Goal: Task Accomplishment & Management: Use online tool/utility

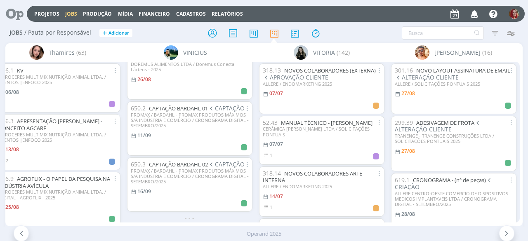
scroll to position [23, 0]
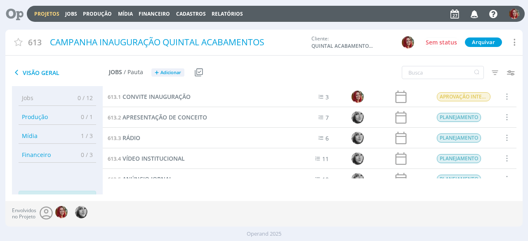
scroll to position [155, 0]
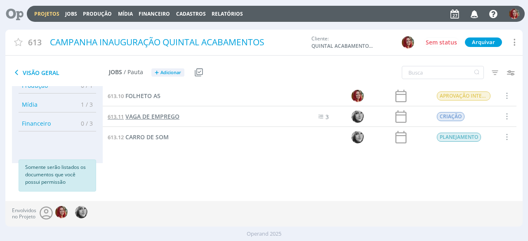
click at [148, 115] on span "VAGA DE EMPREGO" at bounding box center [152, 117] width 54 height 8
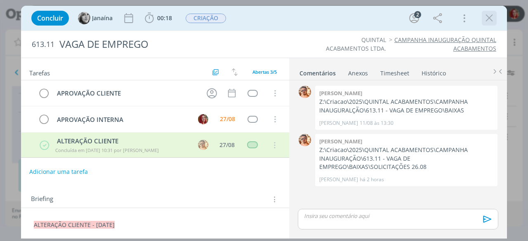
click at [494, 21] on icon "dialog" at bounding box center [489, 18] width 12 height 12
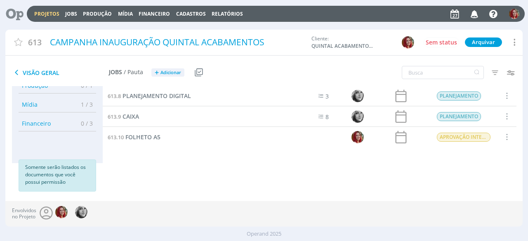
scroll to position [155, 0]
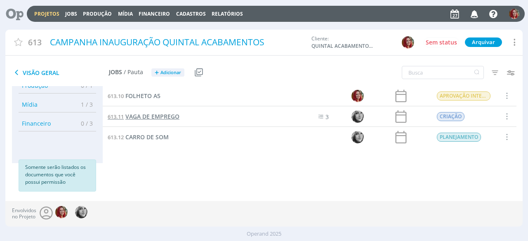
click at [152, 117] on span "VAGA DE EMPREGO" at bounding box center [152, 117] width 54 height 8
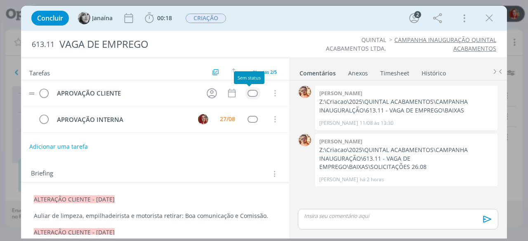
click at [247, 90] on div "dialog" at bounding box center [252, 93] width 10 height 7
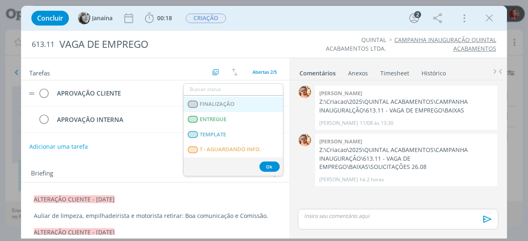
scroll to position [124, 0]
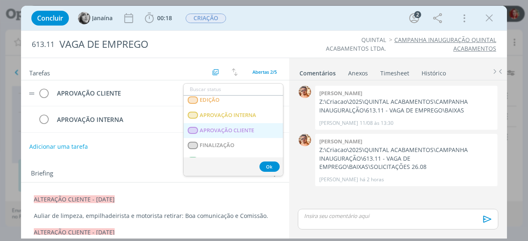
click at [233, 126] on CLIENTE "APROVAÇÃO CLIENTE" at bounding box center [232, 130] width 99 height 15
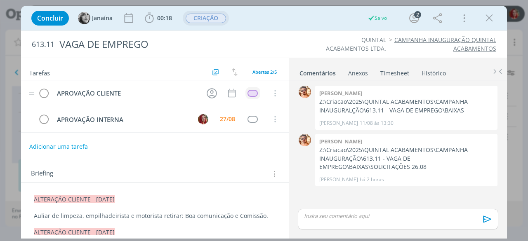
click at [210, 20] on span "CRIAÇÃO" at bounding box center [205, 18] width 40 height 9
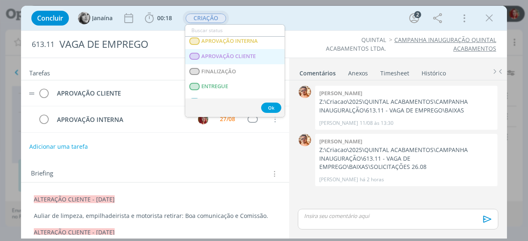
click at [239, 54] on span "APROVAÇÃO CLIENTE" at bounding box center [229, 56] width 54 height 7
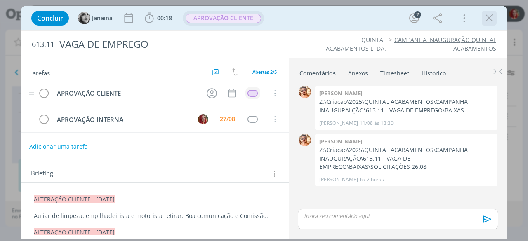
click at [487, 15] on icon "dialog" at bounding box center [489, 18] width 12 height 12
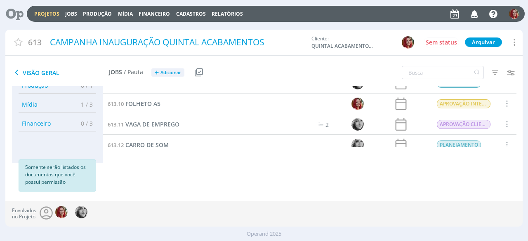
scroll to position [155, 0]
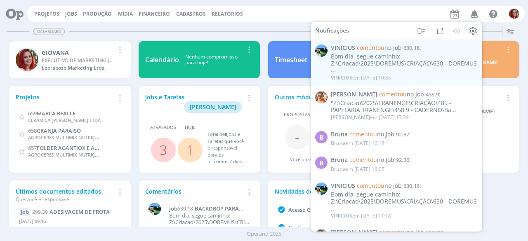
click at [281, 38] on div "Timesheet Nenhum apontamento realizado hoje! Remover Card" at bounding box center [328, 60] width 129 height 45
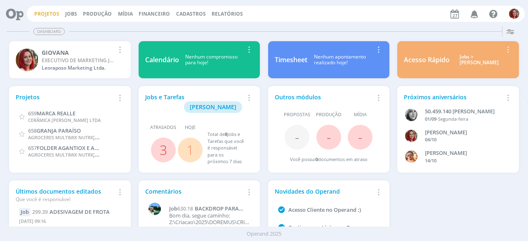
click at [55, 11] on link "Projetos" at bounding box center [46, 13] width 25 height 7
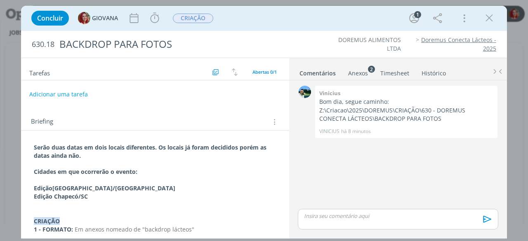
click at [458, 39] on link "Doremus Conecta Lácteos - 2025" at bounding box center [458, 44] width 75 height 16
click at [486, 18] on icon "dialog" at bounding box center [489, 18] width 12 height 12
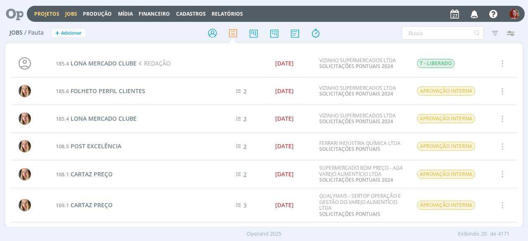
click at [50, 17] on link "Projetos" at bounding box center [46, 13] width 25 height 7
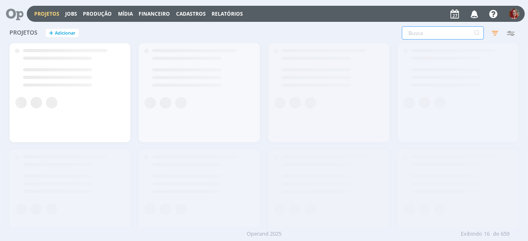
click at [431, 34] on input "text" at bounding box center [442, 32] width 82 height 13
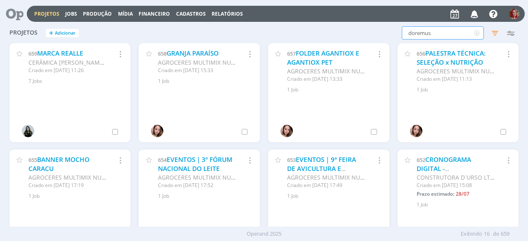
type input "doremus"
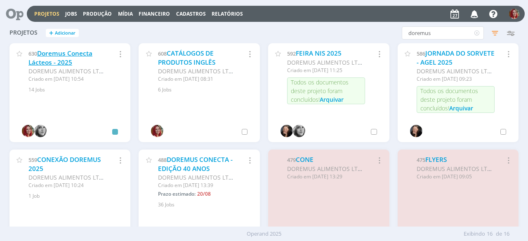
click at [69, 56] on link "Doremus Conecta Lácteos - 2025" at bounding box center [60, 58] width 64 height 18
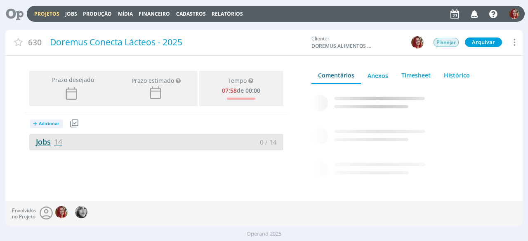
click at [34, 142] on link "Jobs 14" at bounding box center [45, 142] width 33 height 10
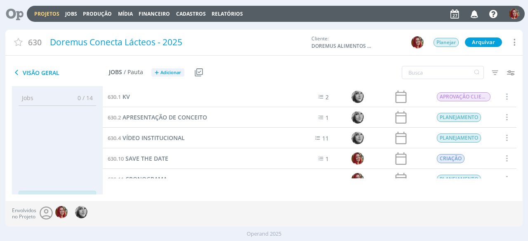
scroll to position [41, 0]
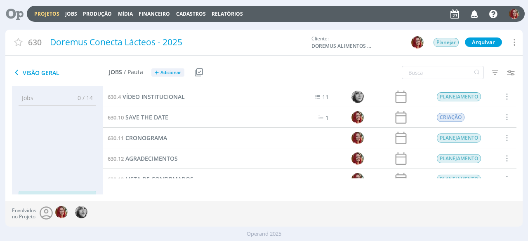
click at [155, 116] on span "SAVE THE DATE" at bounding box center [146, 117] width 43 height 8
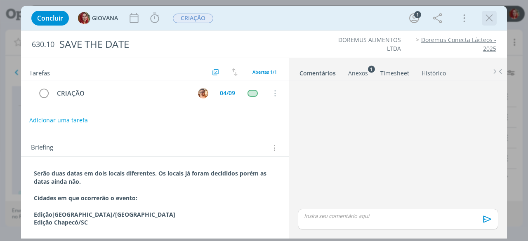
click at [493, 19] on icon "dialog" at bounding box center [489, 18] width 12 height 12
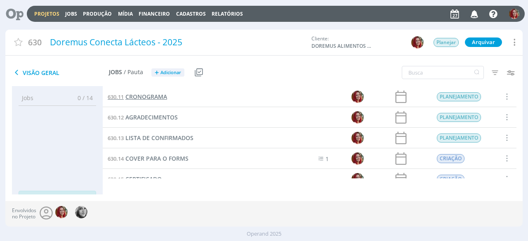
scroll to position [124, 0]
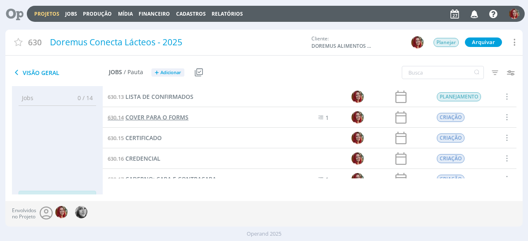
click at [183, 113] on span "COVER PARA O FORMS" at bounding box center [156, 117] width 63 height 8
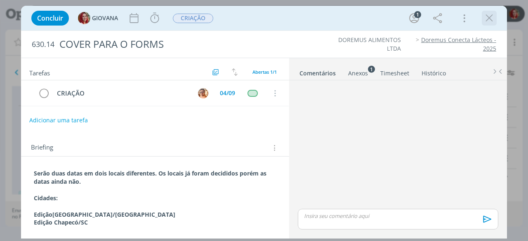
click at [486, 21] on icon "dialog" at bounding box center [489, 18] width 12 height 12
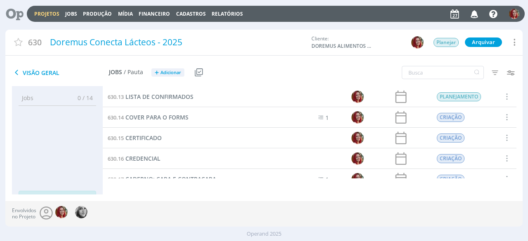
scroll to position [165, 0]
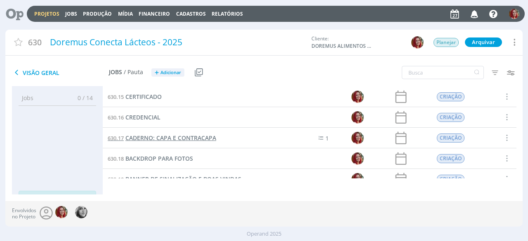
click at [150, 138] on span "CADERNO: CAPA E CONTRACAPA" at bounding box center [170, 138] width 91 height 8
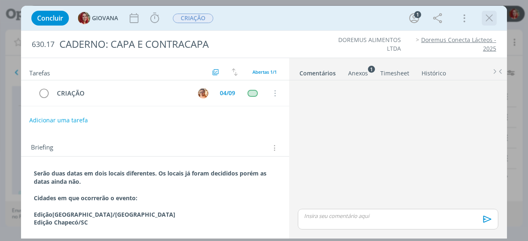
click at [490, 19] on icon "dialog" at bounding box center [489, 18] width 12 height 12
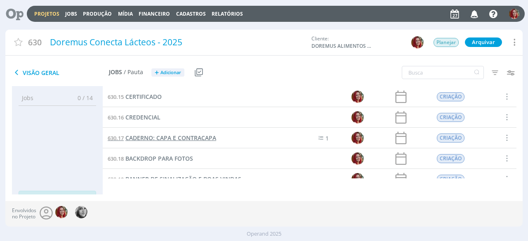
click at [165, 138] on span "CADERNO: CAPA E CONTRACAPA" at bounding box center [170, 138] width 91 height 8
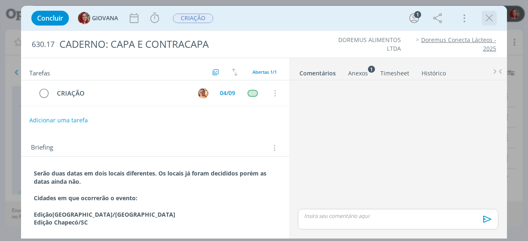
click at [483, 22] on button "dialog" at bounding box center [489, 18] width 12 height 12
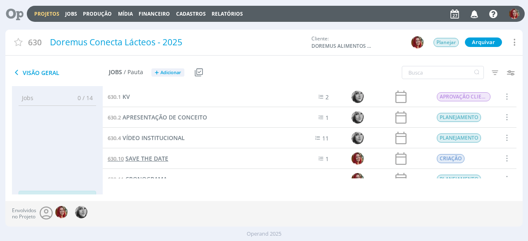
click at [142, 158] on span "SAVE THE DATE" at bounding box center [146, 159] width 43 height 8
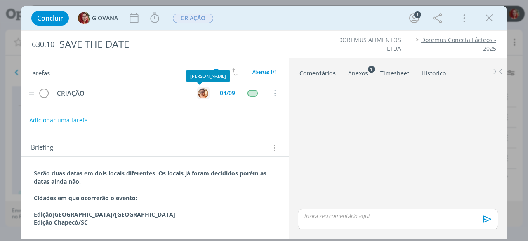
click at [198, 91] on img "dialog" at bounding box center [203, 93] width 10 height 10
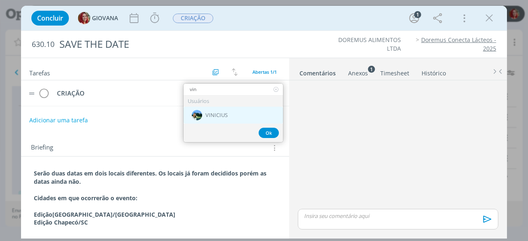
type input "vin"
click at [242, 113] on div "VINICIUS" at bounding box center [232, 115] width 99 height 17
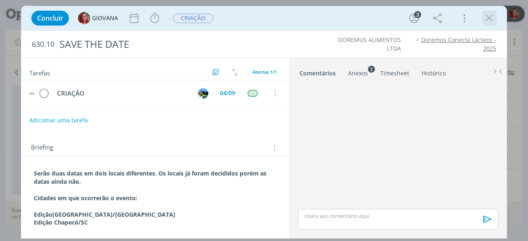
click at [488, 14] on icon "dialog" at bounding box center [489, 18] width 12 height 12
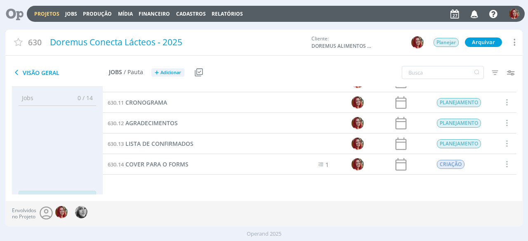
scroll to position [124, 0]
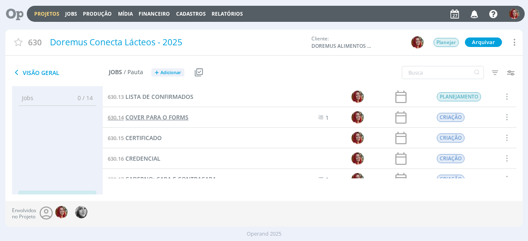
click at [157, 117] on span "COVER PARA O FORMS" at bounding box center [156, 117] width 63 height 8
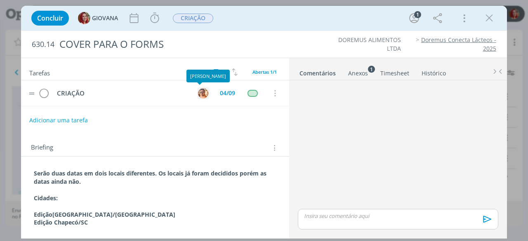
click at [203, 89] on img "dialog" at bounding box center [203, 93] width 10 height 10
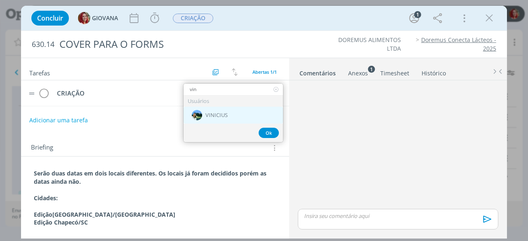
type input "vin"
click at [224, 112] on span "VINICIUS" at bounding box center [216, 115] width 22 height 7
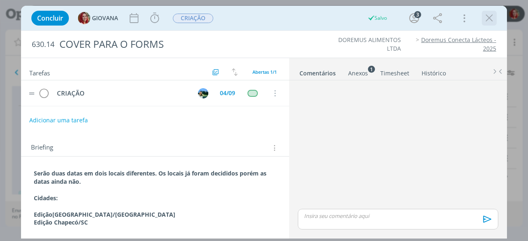
click at [483, 20] on button "dialog" at bounding box center [489, 18] width 12 height 12
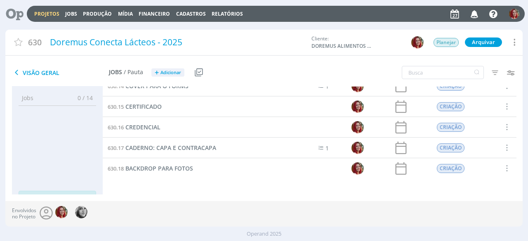
scroll to position [114, 0]
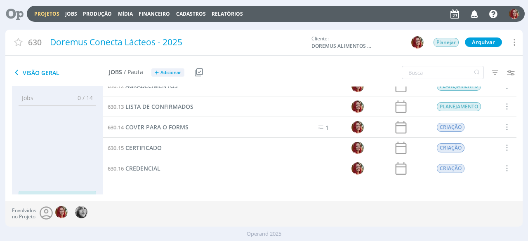
click at [182, 126] on span "COVER PARA O FORMS" at bounding box center [156, 127] width 63 height 8
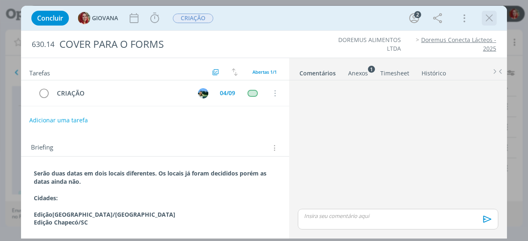
click at [490, 20] on icon "dialog" at bounding box center [489, 18] width 12 height 12
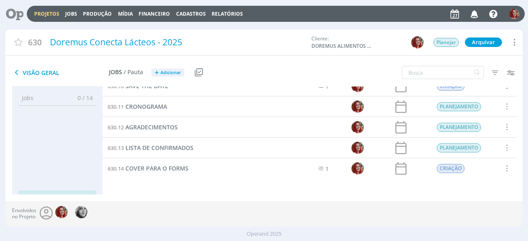
scroll to position [31, 0]
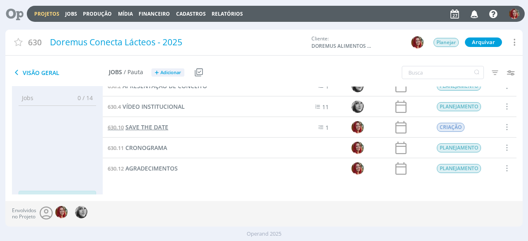
click at [152, 126] on span "SAVE THE DATE" at bounding box center [146, 127] width 43 height 8
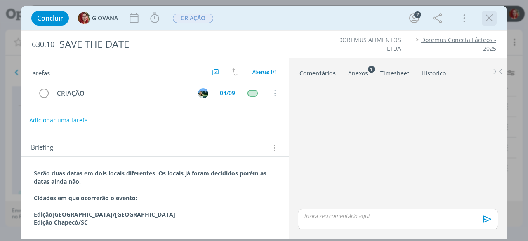
click at [495, 16] on icon "dialog" at bounding box center [489, 18] width 12 height 12
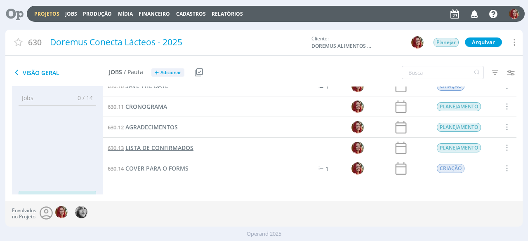
scroll to position [114, 0]
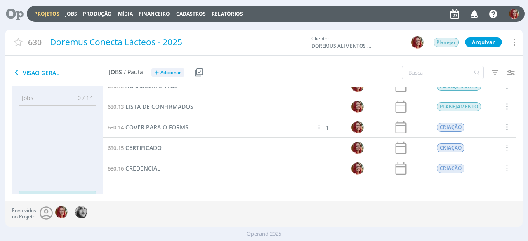
click at [173, 123] on span "COVER PARA O FORMS" at bounding box center [156, 127] width 63 height 8
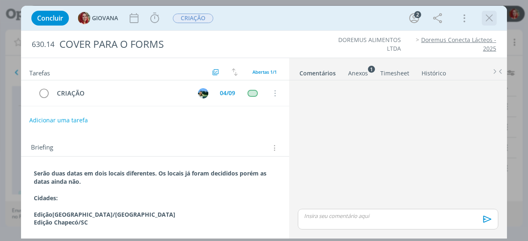
click at [490, 21] on icon "dialog" at bounding box center [489, 18] width 12 height 12
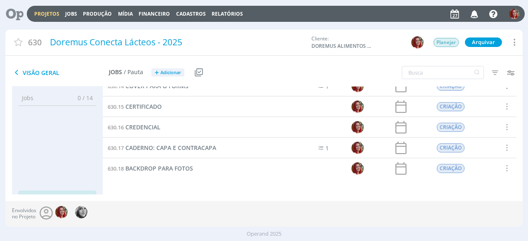
scroll to position [196, 0]
click at [190, 103] on span "CADERNO: CAPA E CONTRACAPA" at bounding box center [170, 107] width 91 height 8
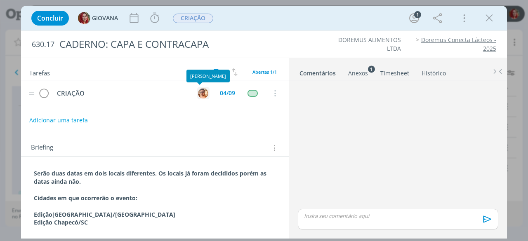
click at [201, 91] on img "dialog" at bounding box center [203, 93] width 10 height 10
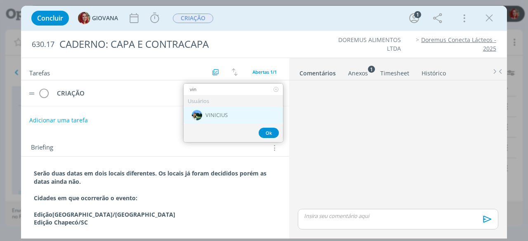
type input "vin"
click at [237, 110] on div "VINICIUS" at bounding box center [232, 115] width 99 height 17
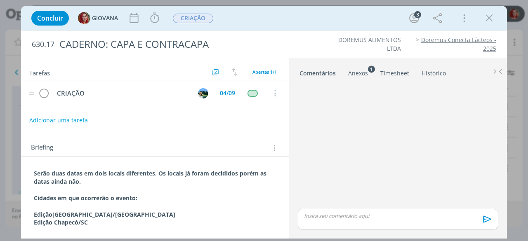
click at [246, 129] on div "Tarefas Usar Job de template Criar template a partir deste job Visualizar Templ…" at bounding box center [155, 146] width 268 height 177
click at [490, 17] on icon "dialog" at bounding box center [489, 18] width 12 height 12
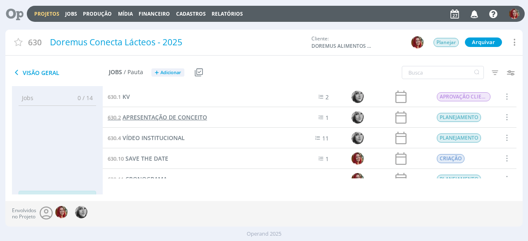
click at [193, 115] on span "APRESENTAÇÃO DE CONCEITO" at bounding box center [164, 117] width 84 height 8
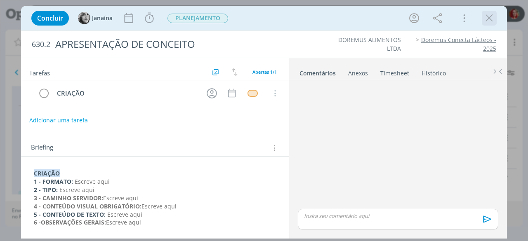
click at [486, 21] on icon "dialog" at bounding box center [489, 18] width 12 height 12
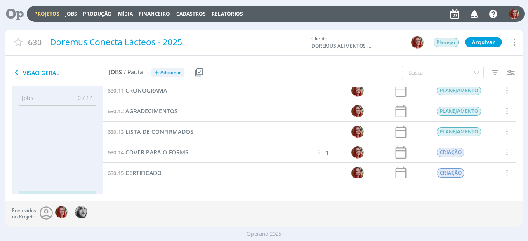
scroll to position [124, 0]
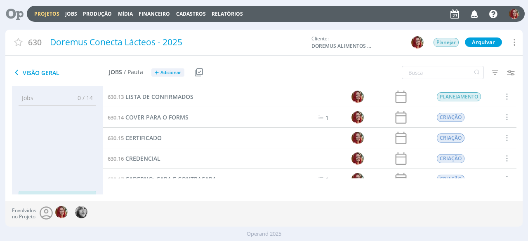
click at [168, 113] on span "COVER PARA O FORMS" at bounding box center [156, 117] width 63 height 8
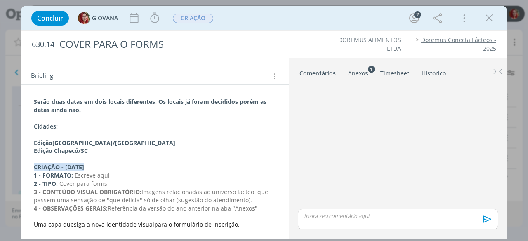
scroll to position [111, 0]
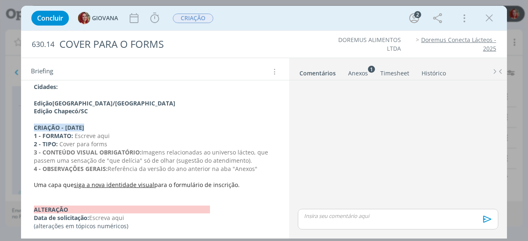
click at [120, 137] on p "1 - FORMATO: Escreve aqui" at bounding box center [155, 136] width 242 height 8
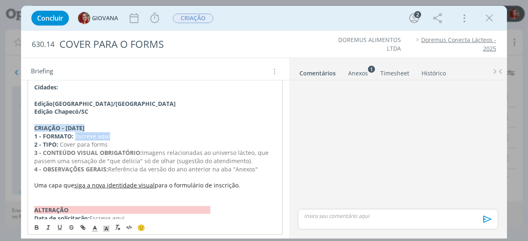
drag, startPoint x: 120, startPoint y: 137, endPoint x: 75, endPoint y: 136, distance: 45.0
click at [75, 136] on p "1 - FORMATO: Escreve aqui" at bounding box center [155, 136] width 242 height 8
click at [318, 48] on ul "DOREMUS ALIMENTOS LTDA Doremus Conecta Lácteos - 2025" at bounding box center [401, 44] width 188 height 17
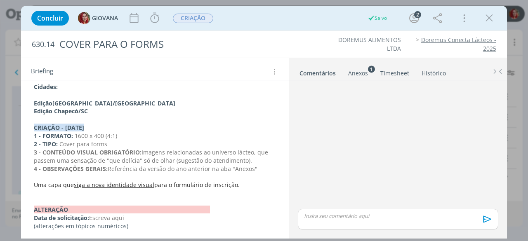
click at [113, 133] on span "1600 x 400 (4:1)" at bounding box center [96, 136] width 42 height 8
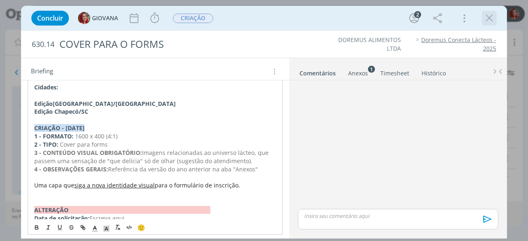
click at [484, 20] on icon "dialog" at bounding box center [489, 18] width 12 height 12
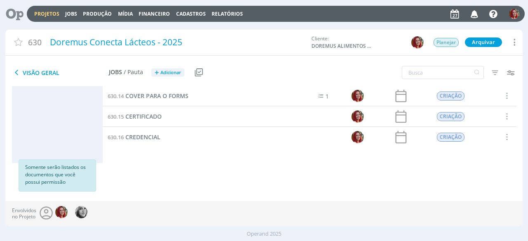
scroll to position [155, 0]
click at [160, 115] on span "CADERNO: CAPA E CONTRACAPA" at bounding box center [170, 117] width 91 height 8
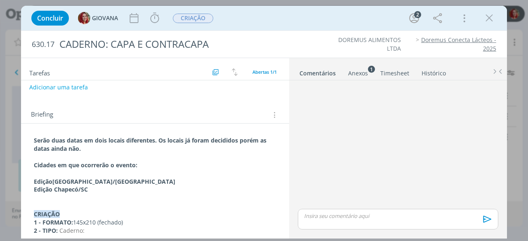
scroll to position [82, 0]
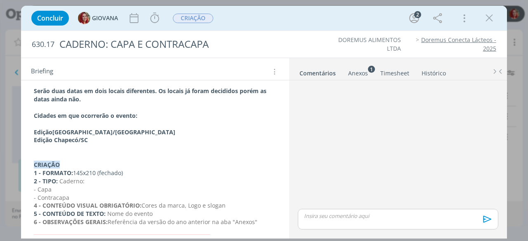
click at [487, 20] on icon "dialog" at bounding box center [489, 18] width 12 height 12
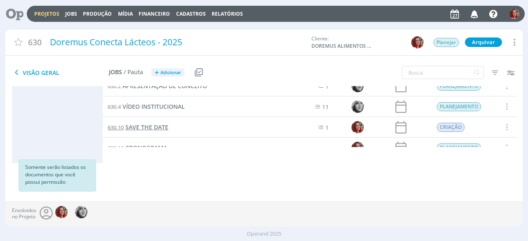
click at [155, 128] on span "SAVE THE DATE" at bounding box center [146, 127] width 43 height 8
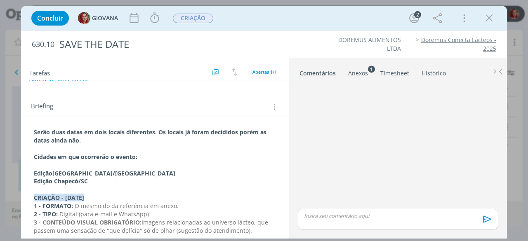
scroll to position [103, 0]
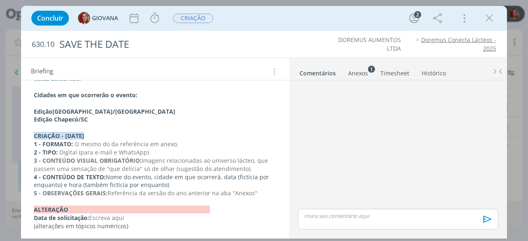
click at [362, 74] on div "Anexos 1" at bounding box center [358, 73] width 20 height 8
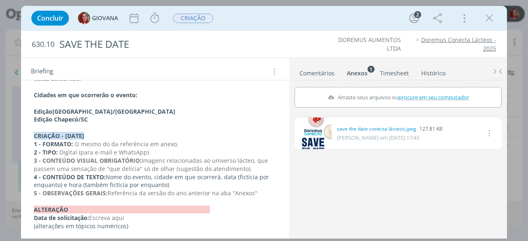
click at [305, 130] on link "dialog" at bounding box center [312, 133] width 37 height 32
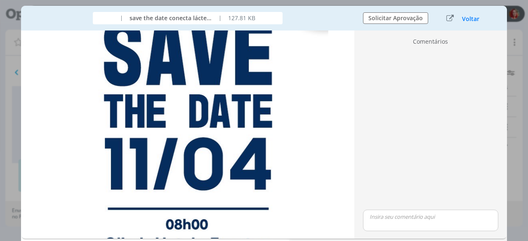
scroll to position [0, 0]
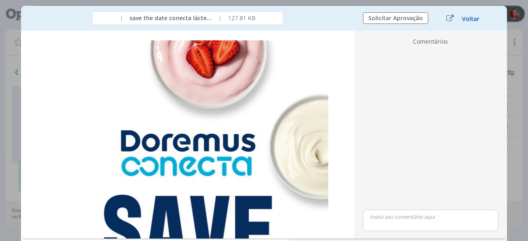
click at [462, 18] on button "Voltar" at bounding box center [470, 19] width 18 height 7
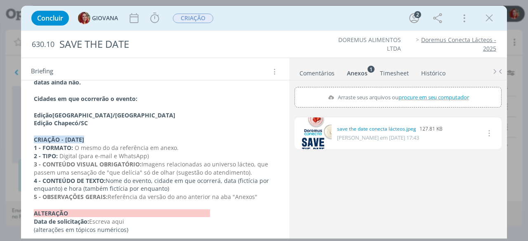
click at [321, 133] on link "dialog" at bounding box center [312, 133] width 37 height 32
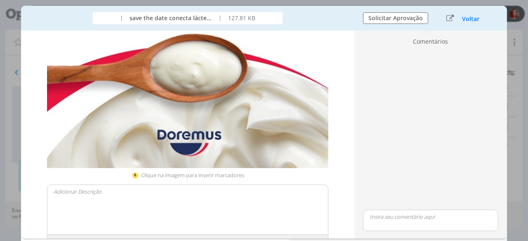
scroll to position [423, 0]
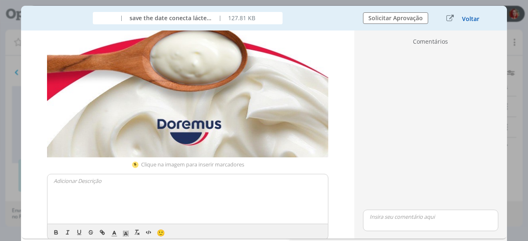
click at [474, 17] on button "Voltar" at bounding box center [470, 19] width 18 height 7
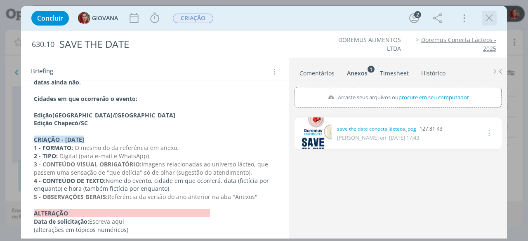
click at [492, 24] on div "dialog" at bounding box center [488, 18] width 15 height 15
click at [489, 20] on icon "dialog" at bounding box center [489, 18] width 12 height 12
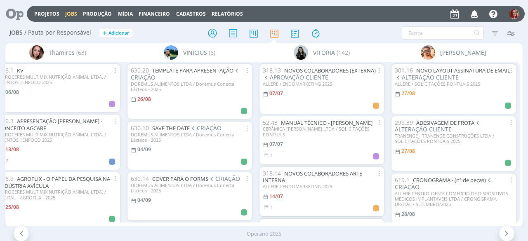
click at [474, 52] on span "[PERSON_NAME]" at bounding box center [463, 52] width 46 height 9
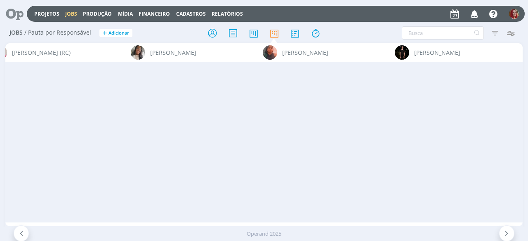
scroll to position [0, 3050]
